Goal: Task Accomplishment & Management: Manage account settings

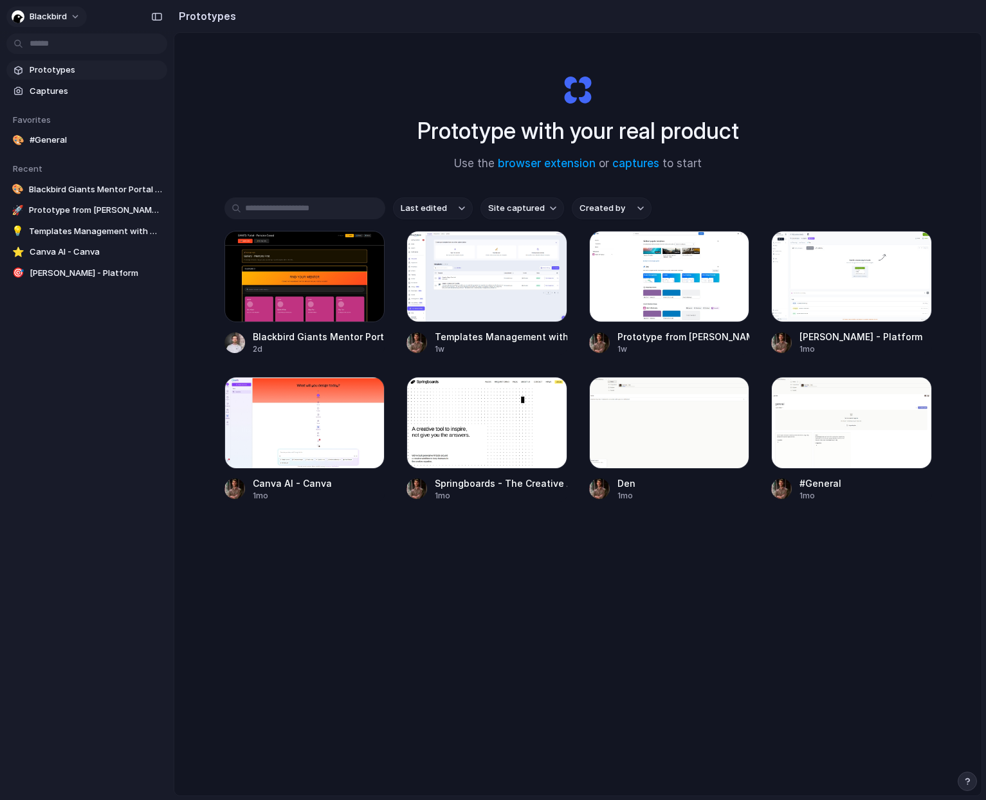
click at [68, 19] on button "blackbird" at bounding box center [46, 16] width 80 height 21
click at [46, 62] on span "Invite members" at bounding box center [61, 66] width 62 height 13
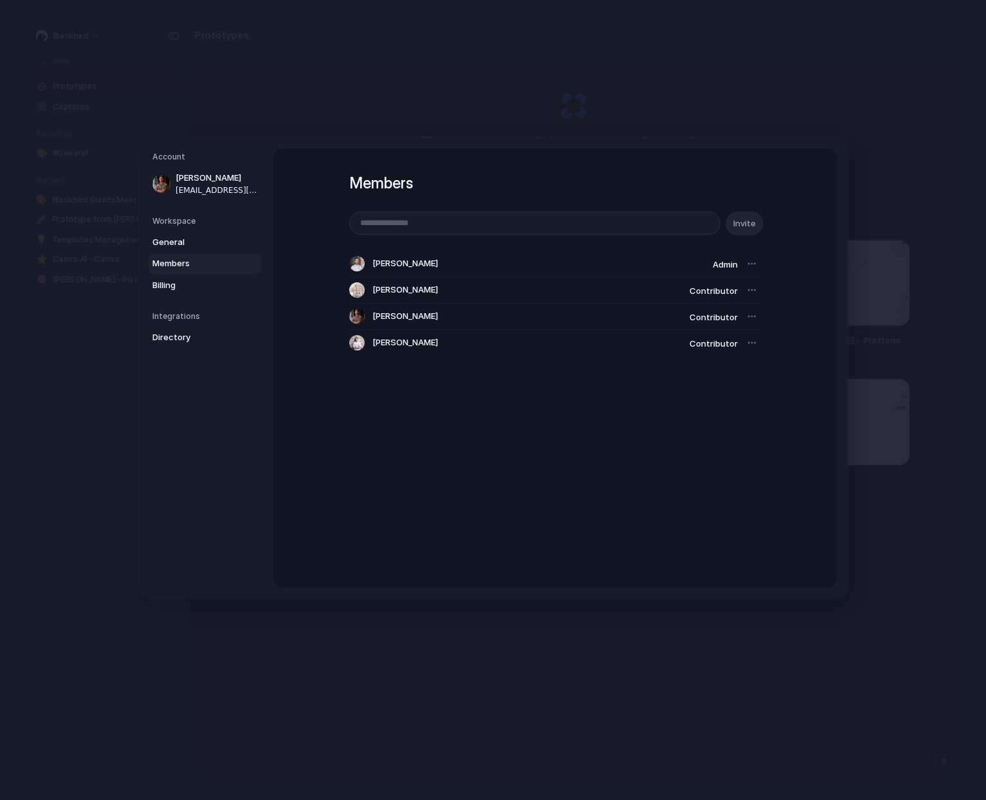
click at [744, 291] on div at bounding box center [752, 290] width 18 height 18
click at [749, 290] on div at bounding box center [752, 290] width 18 height 18
click at [753, 291] on div at bounding box center [752, 290] width 18 height 18
click at [743, 291] on div at bounding box center [752, 290] width 18 height 18
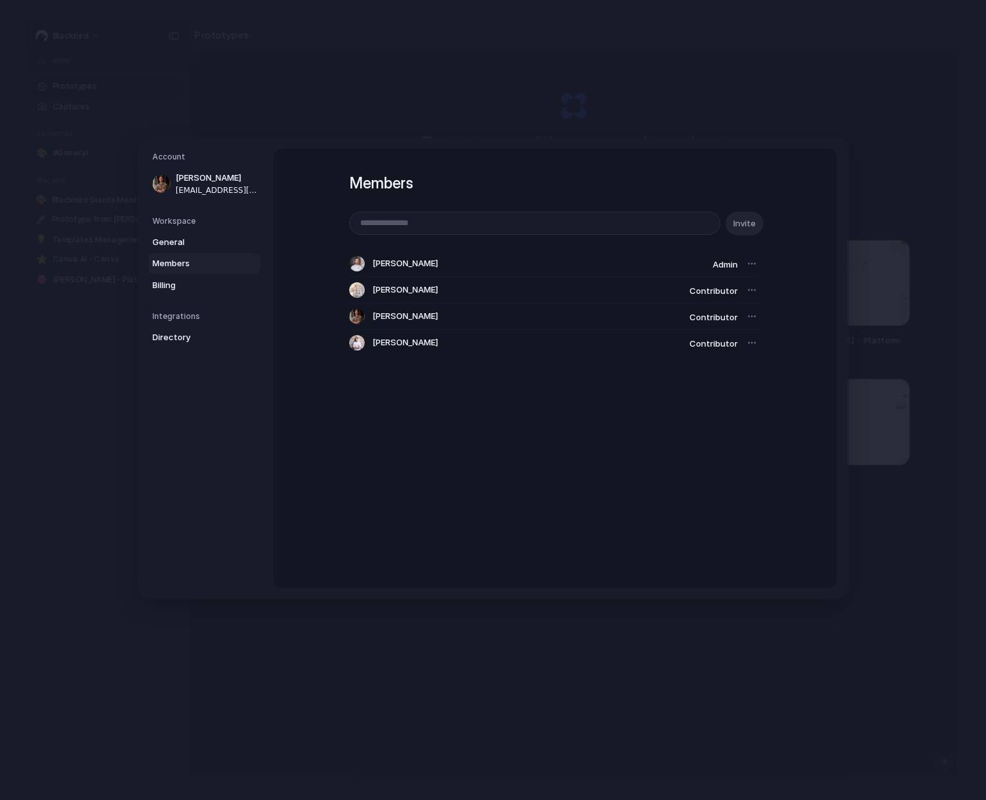
click at [743, 291] on div at bounding box center [752, 290] width 18 height 18
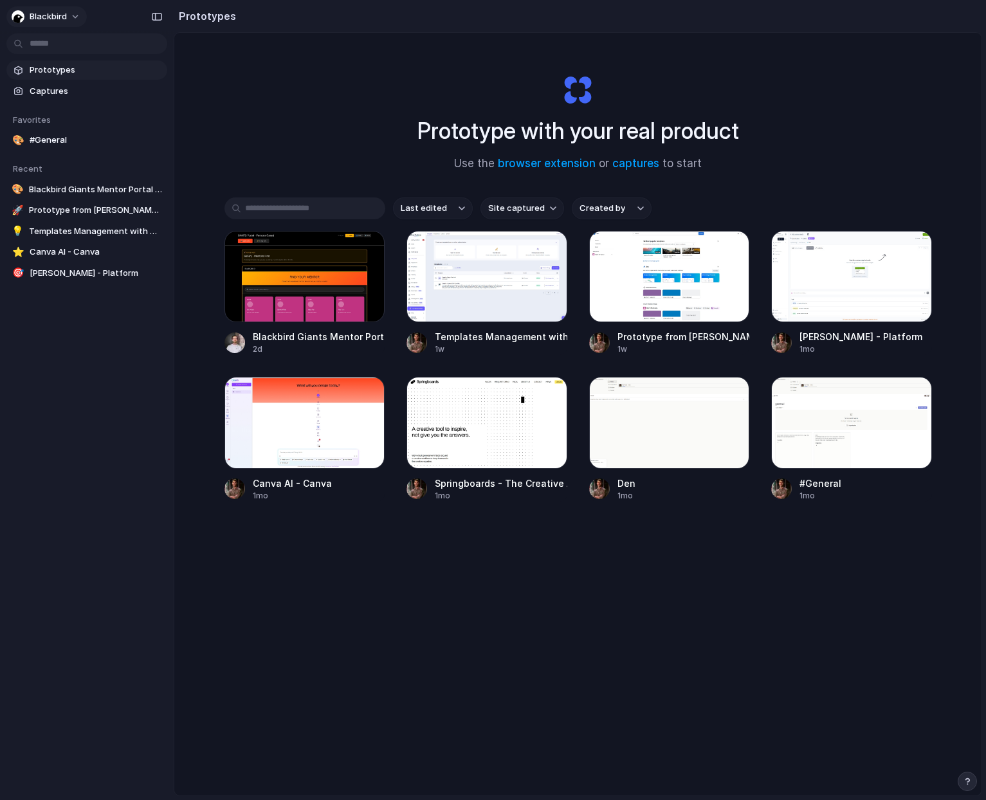
click at [39, 7] on button "blackbird" at bounding box center [46, 16] width 80 height 21
click at [59, 113] on span "Sign out" at bounding box center [47, 107] width 34 height 13
